Goal: Task Accomplishment & Management: Manage account settings

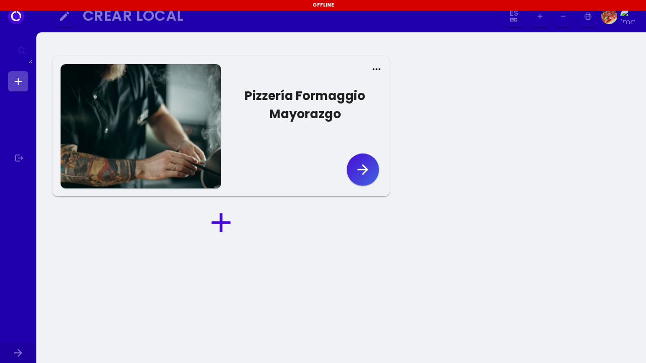
select select "es"
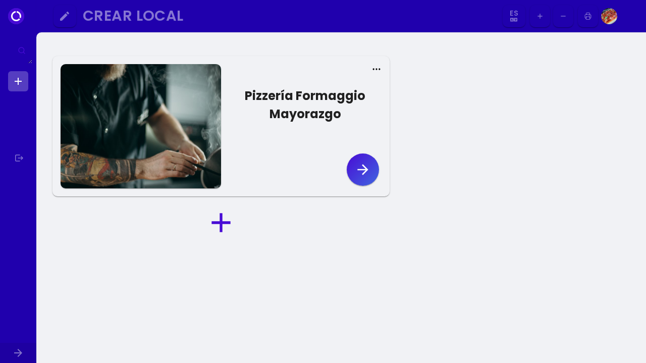
select select "es"
click at [365, 172] on icon "button" at bounding box center [362, 169] width 11 height 11
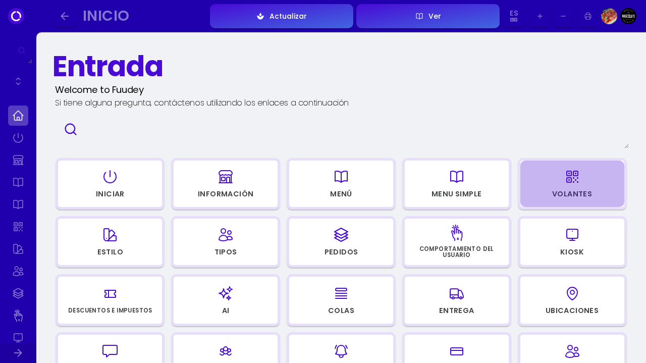
click at [525, 175] on div "button" at bounding box center [572, 177] width 95 height 24
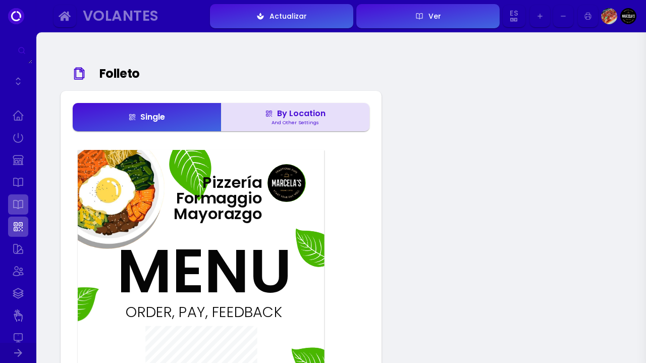
click at [10, 205] on link at bounding box center [18, 204] width 20 height 20
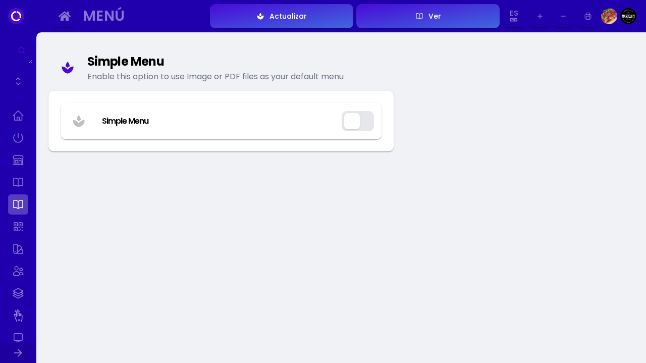
click at [358, 119] on button "button" at bounding box center [358, 121] width 32 height 20
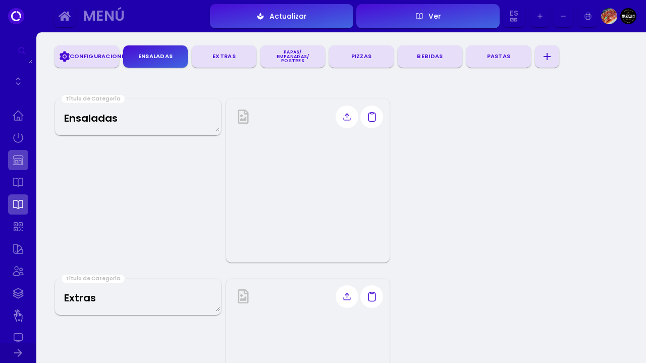
click at [25, 163] on link at bounding box center [18, 160] width 20 height 20
select select "MXN"
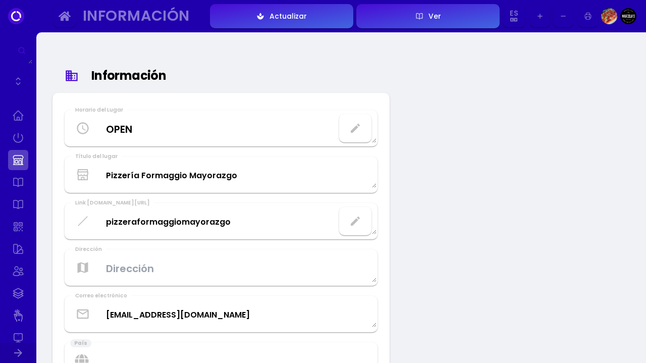
click at [627, 16] on img at bounding box center [628, 16] width 16 height 16
click at [14, 17] on icon at bounding box center [16, 16] width 16 height 16
click at [19, 276] on link at bounding box center [18, 271] width 20 height 20
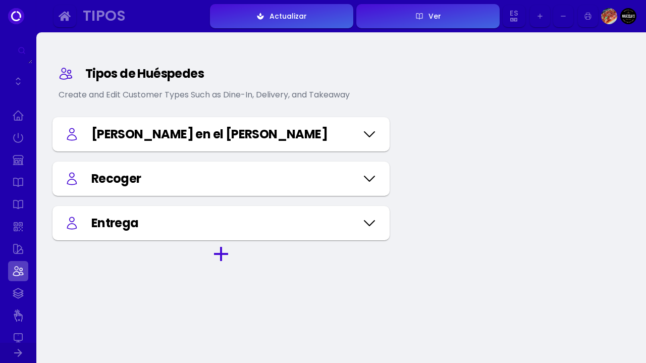
click at [368, 133] on icon at bounding box center [369, 134] width 16 height 50
select select "1.5"
select select "-0.06em"
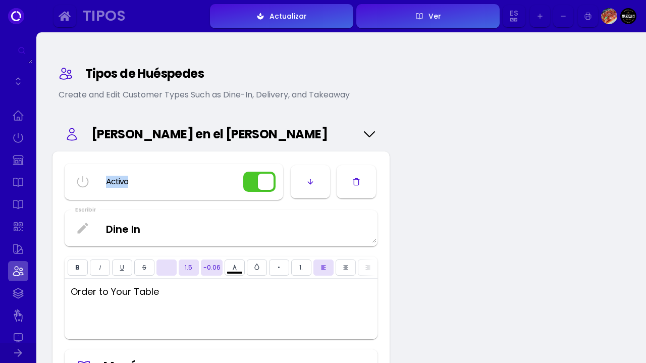
click at [368, 133] on icon at bounding box center [369, 134] width 16 height 50
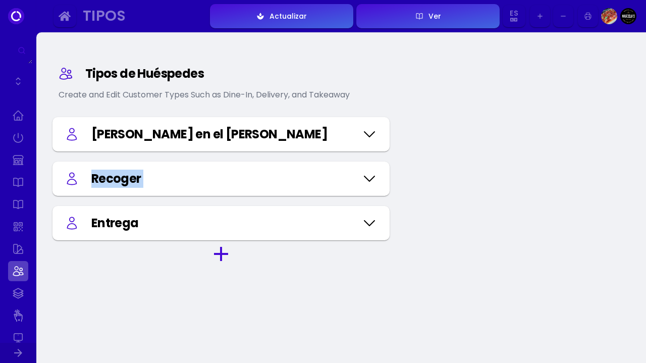
click at [368, 133] on icon at bounding box center [369, 134] width 16 height 50
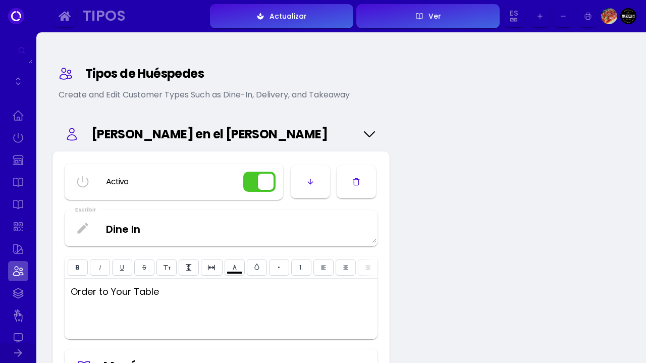
select select "1.5"
select select "-0.06em"
type input "#ffffff"
click at [368, 133] on icon at bounding box center [369, 134] width 16 height 50
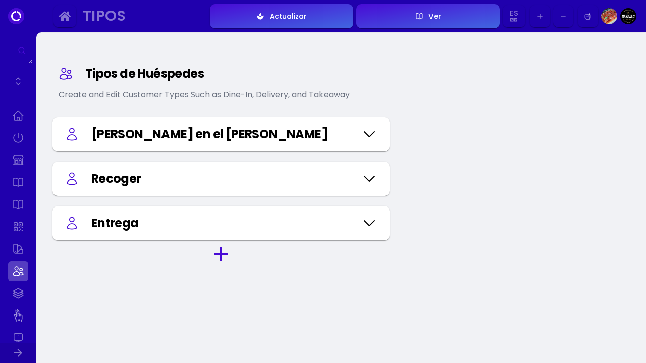
click at [368, 133] on icon at bounding box center [369, 134] width 16 height 50
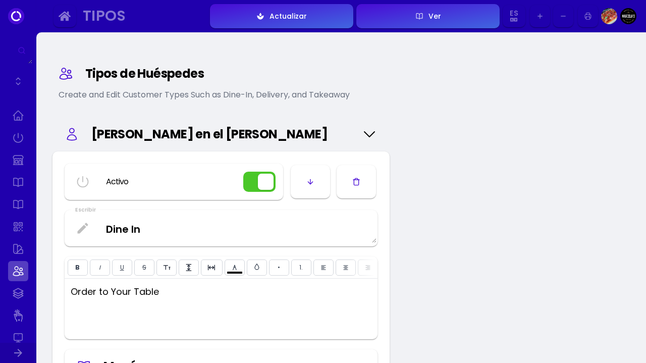
select select "1.5"
select select "-0.06em"
type input "#ffffff"
click at [477, 140] on div "Tipos de Huéspedes Create and Edit Customer Types Such as Dine-In, Delivery, an…" at bounding box center [341, 358] width 610 height 652
select select "Line height"
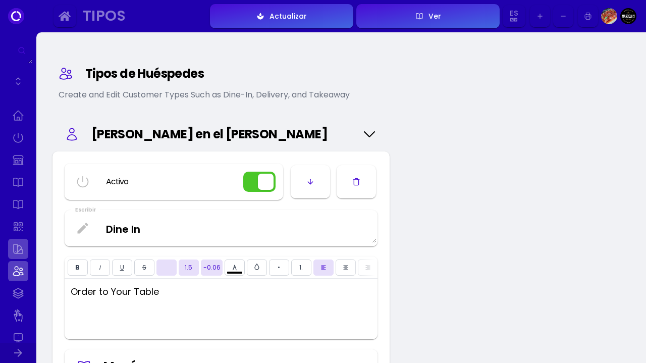
select select "Letter spacing"
type input "#ffffff"
type input "#2000ad"
click at [21, 249] on link at bounding box center [18, 249] width 20 height 20
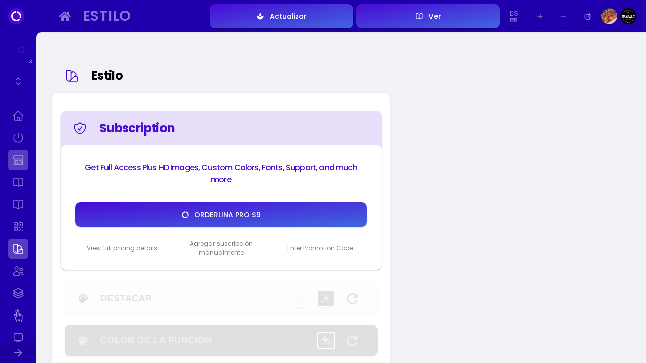
click at [17, 162] on link at bounding box center [18, 160] width 20 height 20
select select "MXN"
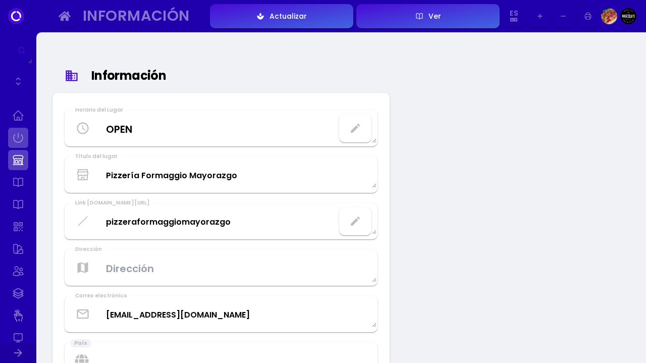
click at [18, 146] on link at bounding box center [18, 138] width 20 height 20
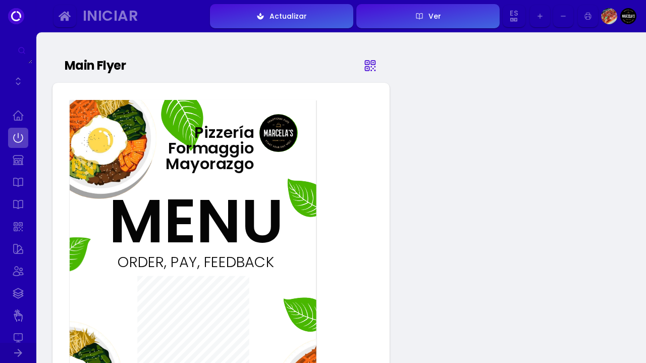
click at [94, 12] on div "Iniciar" at bounding box center [140, 16] width 114 height 12
click at [368, 69] on icon at bounding box center [370, 65] width 15 height 50
click at [296, 15] on div "Actualizar" at bounding box center [285, 16] width 42 height 7
